Goal: Information Seeking & Learning: Learn about a topic

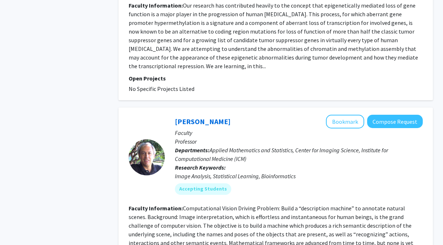
scroll to position [1350, 0]
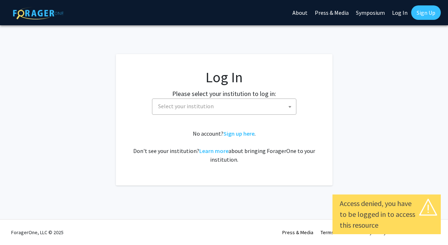
select select
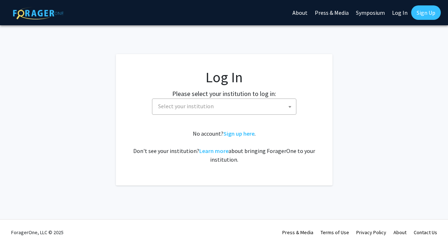
click at [193, 103] on span "Select your institution" at bounding box center [186, 106] width 56 height 7
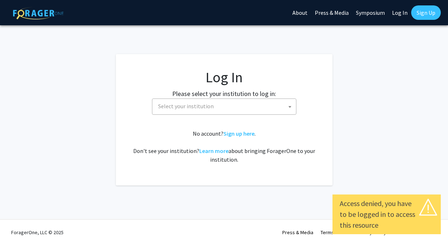
select select
click at [268, 132] on div "No account? Sign up here . Don't see your institution? Learn more about bringin…" at bounding box center [224, 146] width 188 height 35
click at [262, 101] on span "Select your institution" at bounding box center [225, 106] width 141 height 15
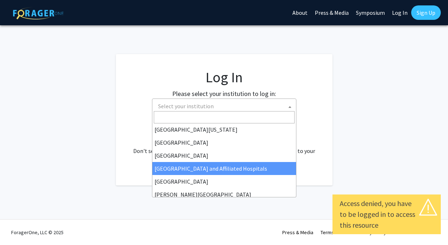
scroll to position [81, 0]
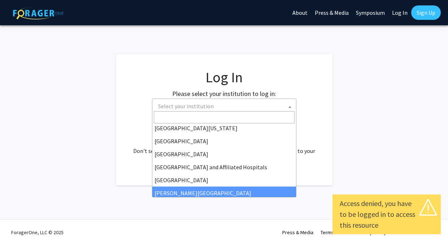
select select "1"
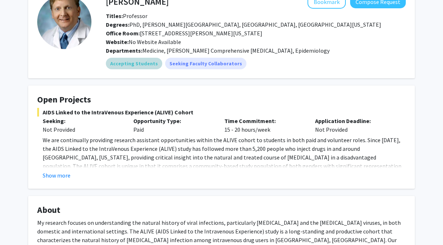
scroll to position [48, 0]
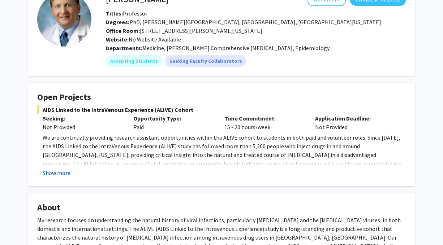
click at [50, 169] on button "Show more" at bounding box center [57, 173] width 28 height 9
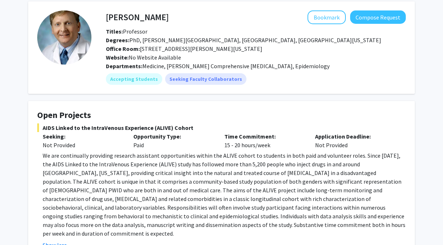
scroll to position [0, 0]
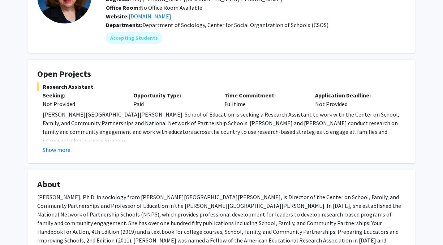
scroll to position [73, 0]
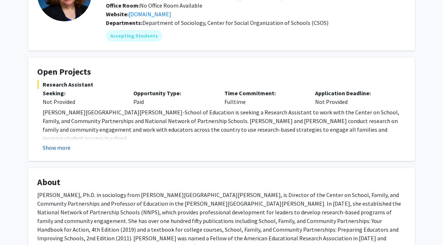
click at [49, 143] on button "Show more" at bounding box center [57, 147] width 28 height 9
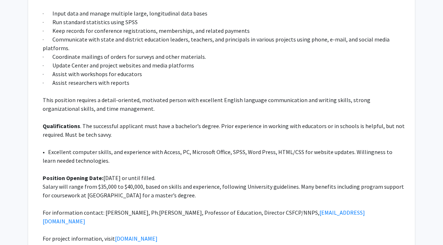
scroll to position [303, 0]
